Goal: Information Seeking & Learning: Learn about a topic

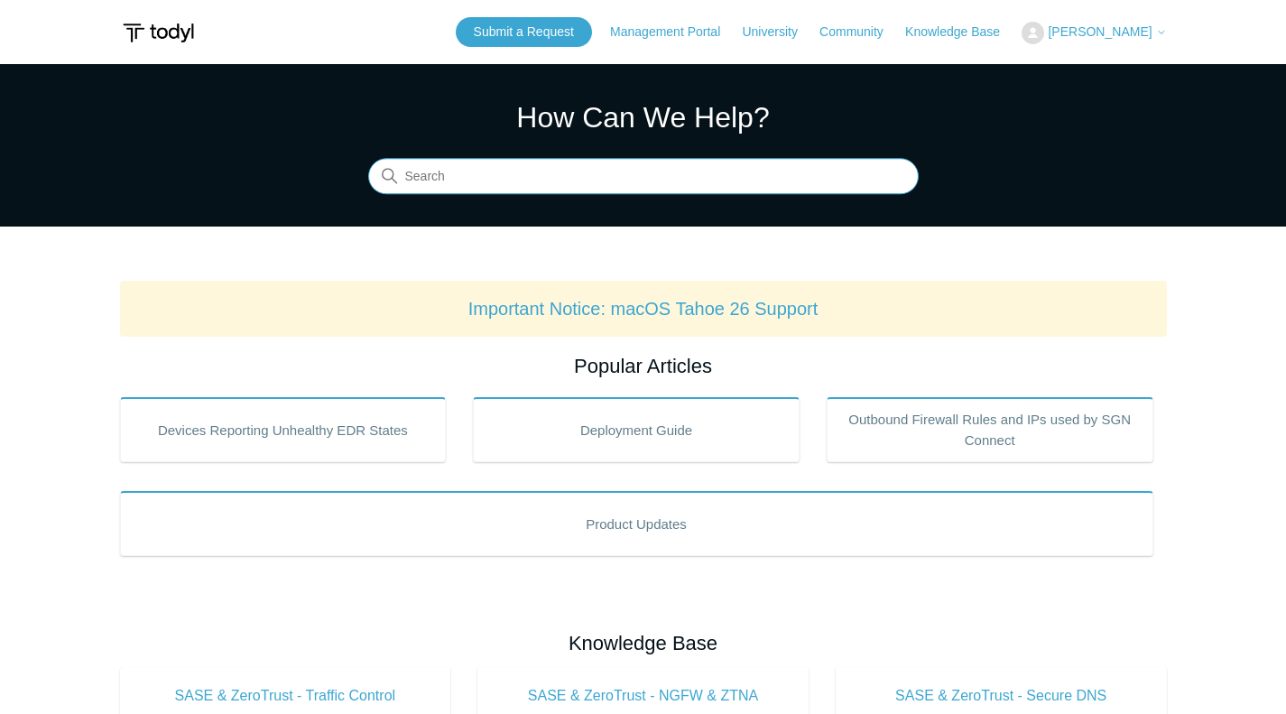
click at [441, 187] on input "Search" at bounding box center [643, 177] width 550 height 36
type input "isolate"
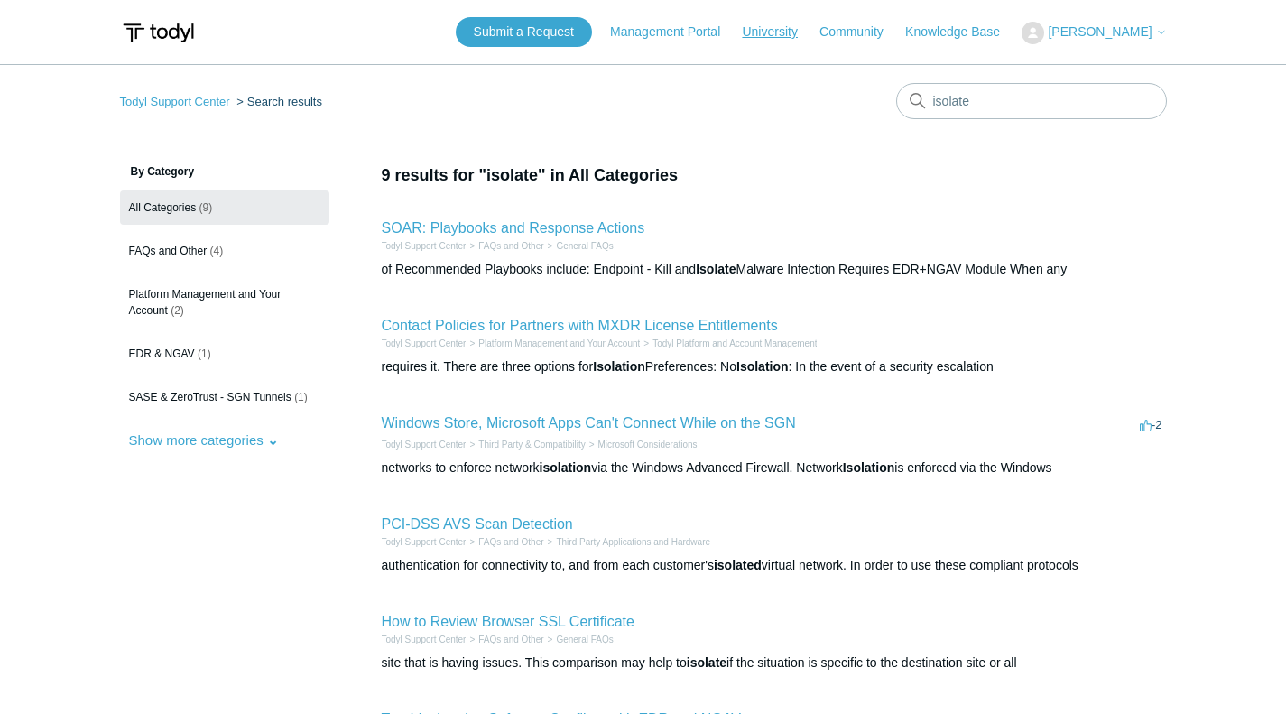
click at [780, 28] on link "University" at bounding box center [778, 32] width 73 height 19
click at [946, 32] on link "Knowledge Base" at bounding box center [961, 32] width 113 height 19
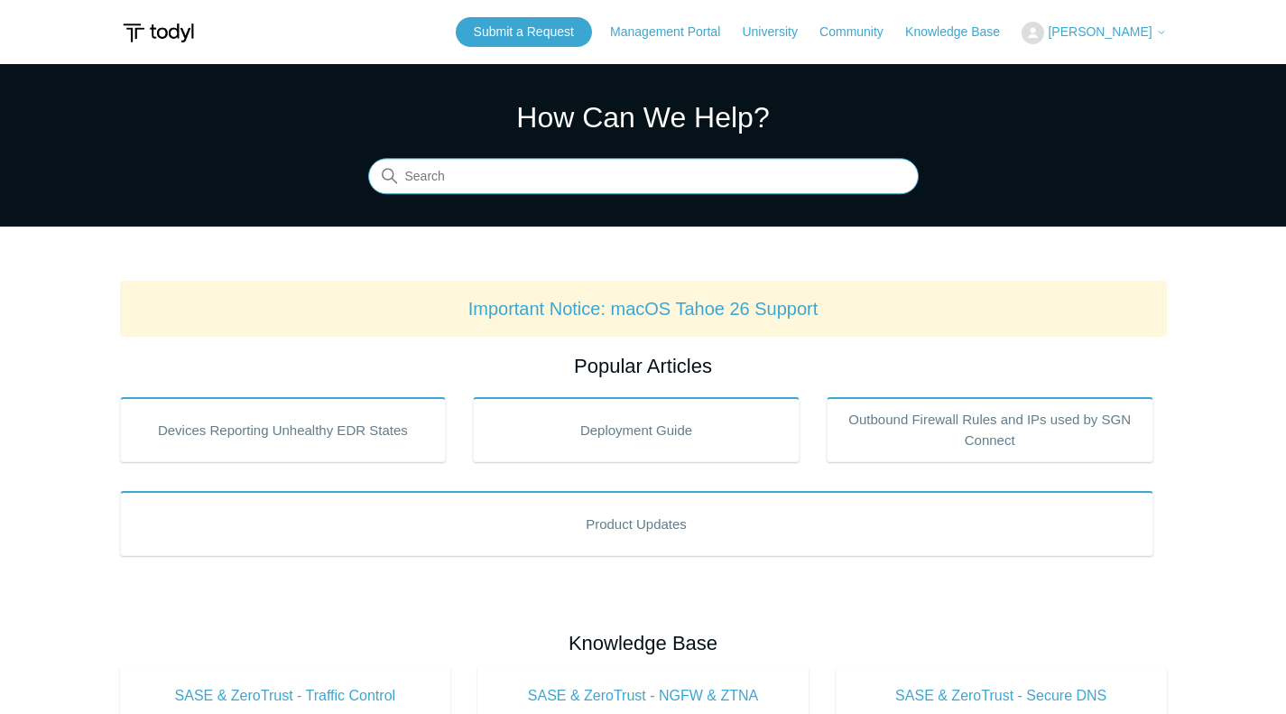
click at [614, 167] on input "Search" at bounding box center [643, 177] width 550 height 36
type input "isolated"
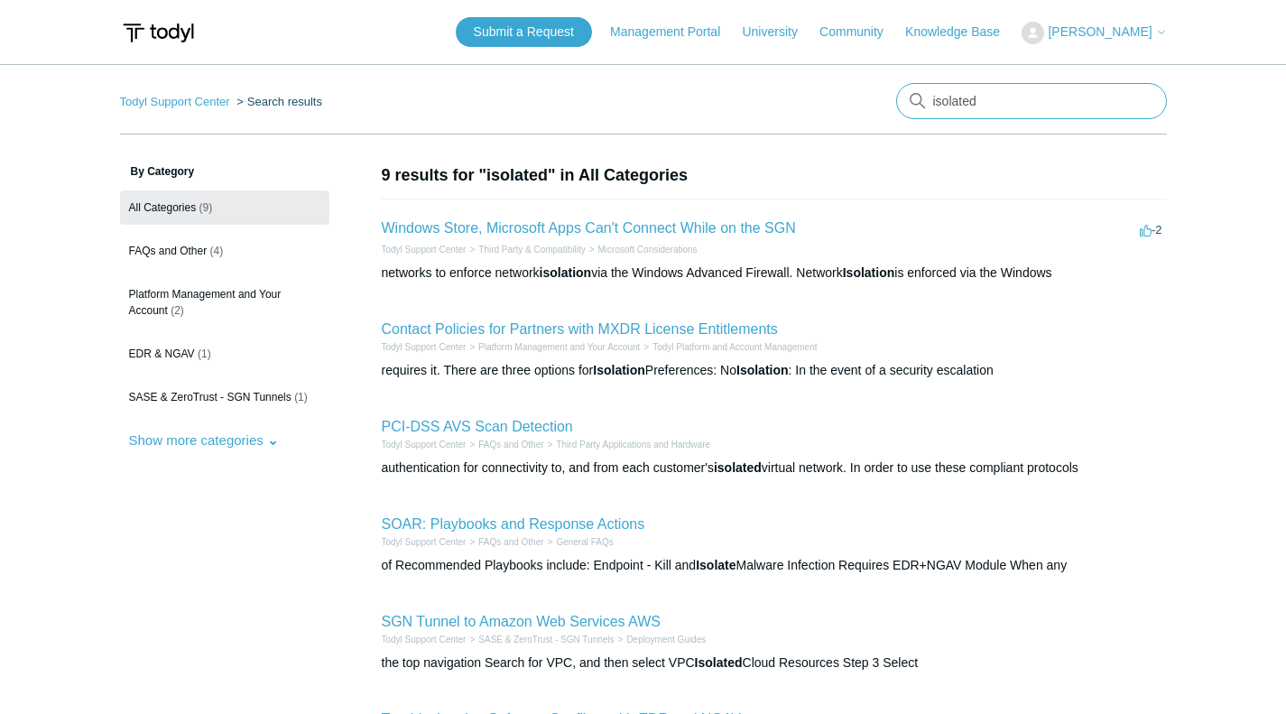
click at [980, 87] on input "isolated" at bounding box center [1031, 101] width 271 height 36
type input "isolate"
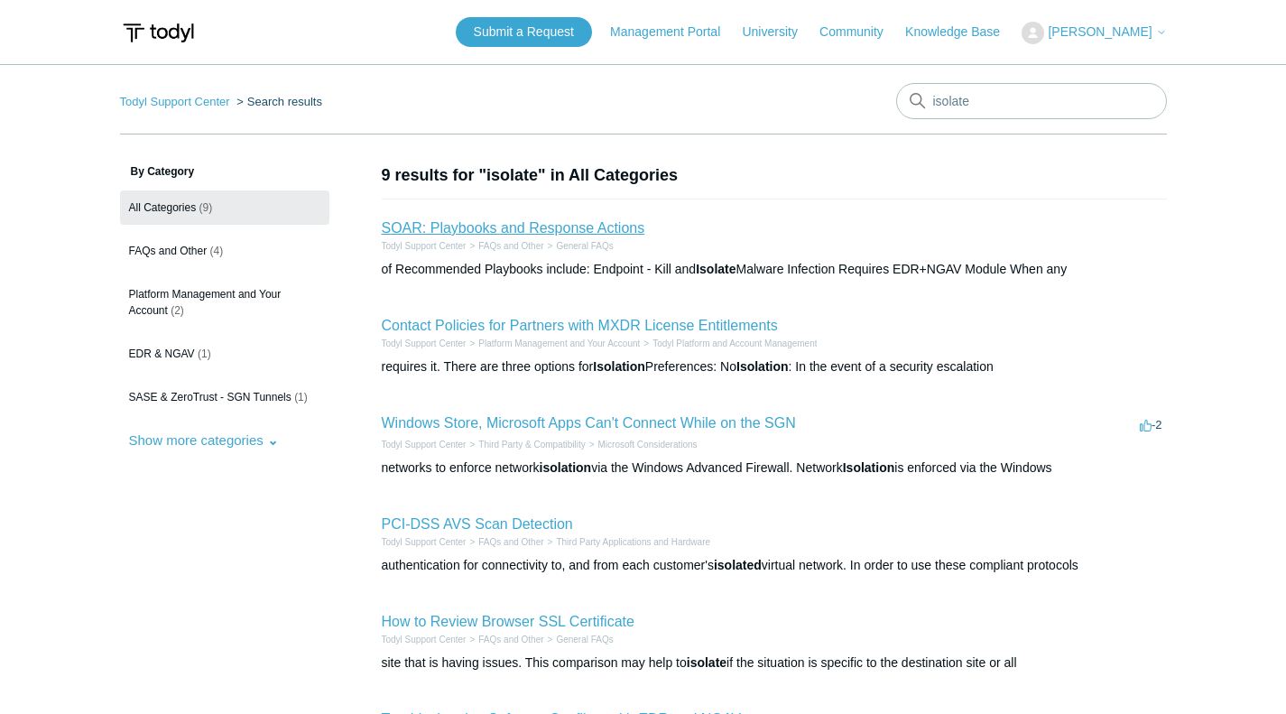
click at [618, 224] on link "SOAR: Playbooks and Response Actions" at bounding box center [513, 227] width 263 height 15
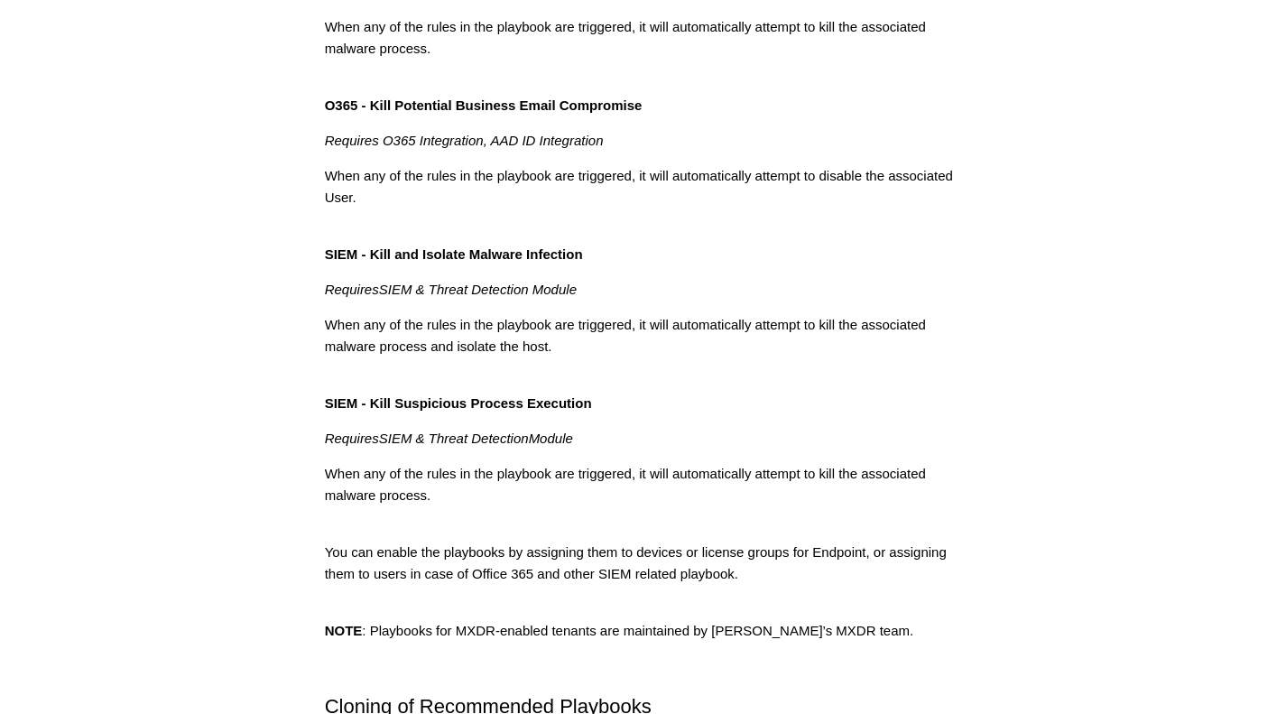
scroll to position [1009, 0]
